Goal: Task Accomplishment & Management: Use online tool/utility

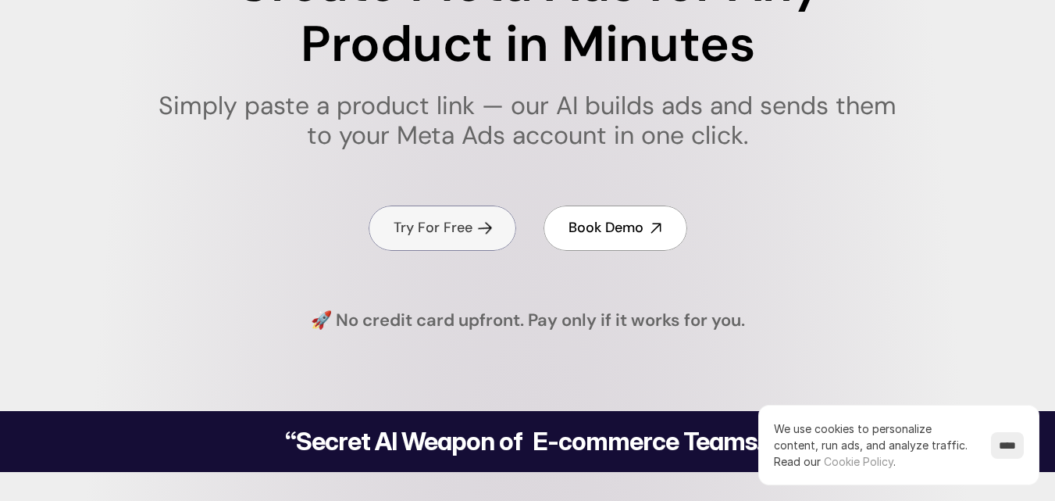
click at [452, 233] on h4 "Try For Free" at bounding box center [433, 228] width 79 height 20
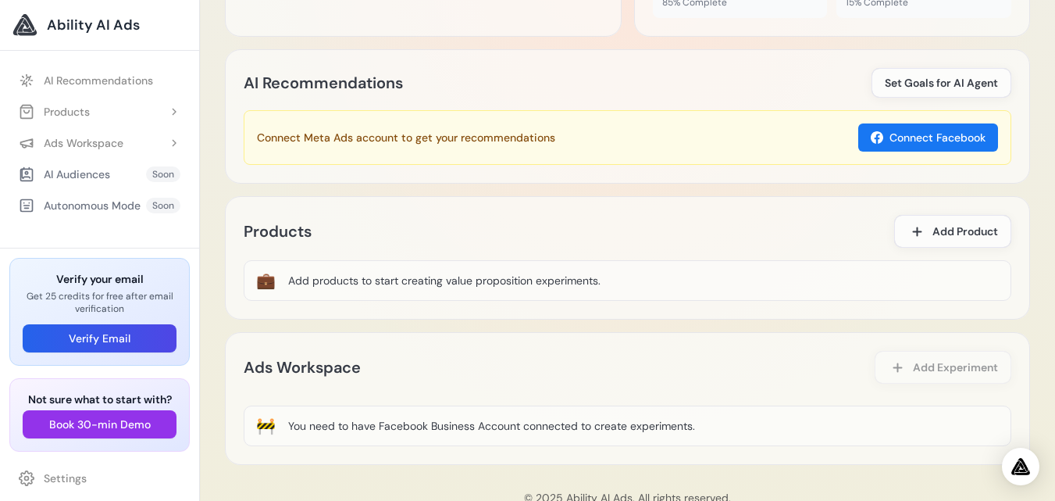
scroll to position [816, 0]
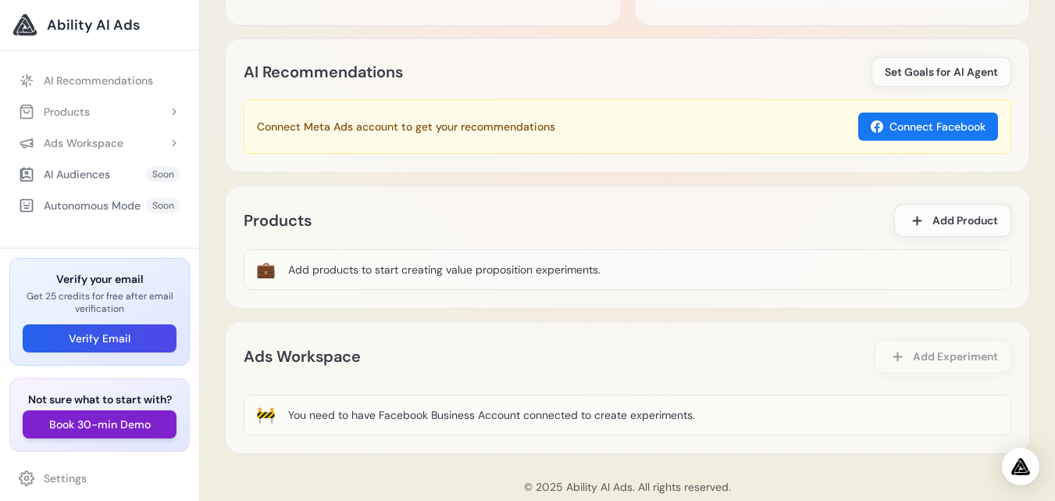
click at [112, 423] on button "Book 30-min Demo" at bounding box center [100, 424] width 154 height 28
